Goal: Navigation & Orientation: Find specific page/section

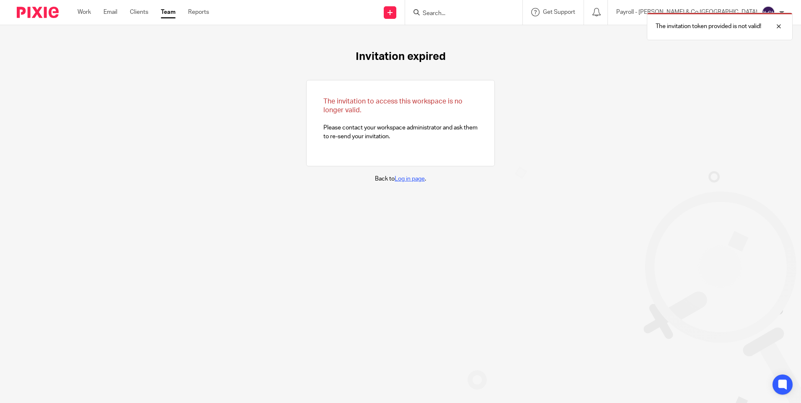
click at [410, 178] on link "Log in page" at bounding box center [409, 179] width 30 height 6
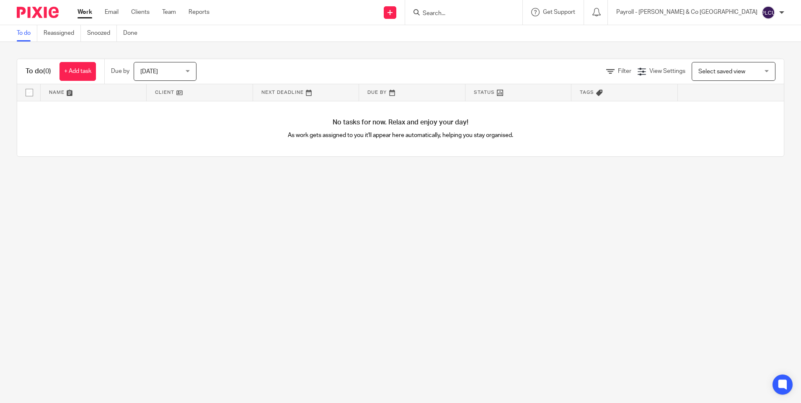
click at [177, 175] on main "To do Reassigned Snoozed Done To do (0) + Add task Due by Today Today Today Tom…" at bounding box center [400, 201] width 801 height 403
click at [226, 211] on main "To do Reassigned Snoozed Done To do (0) + Add task Due by Today Today Today Tom…" at bounding box center [400, 201] width 801 height 403
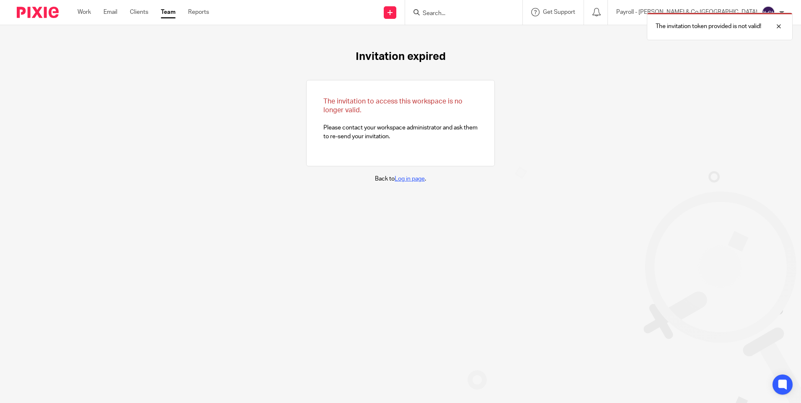
click at [408, 181] on link "Log in page" at bounding box center [409, 179] width 30 height 6
